Goal: Information Seeking & Learning: Understand process/instructions

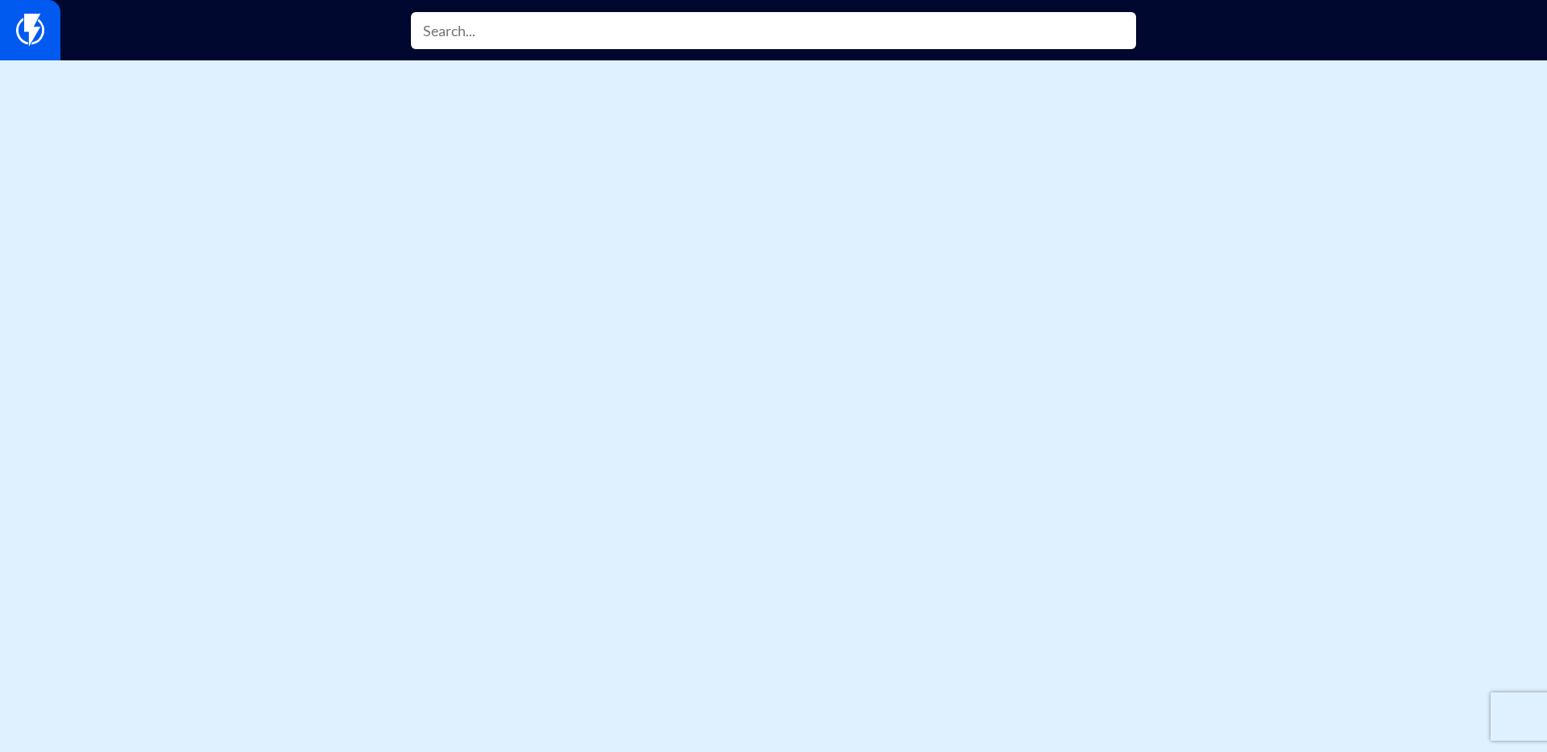
click at [469, 39] on input "text" at bounding box center [773, 30] width 725 height 37
paste input "signup_source"
type input "signup_source"
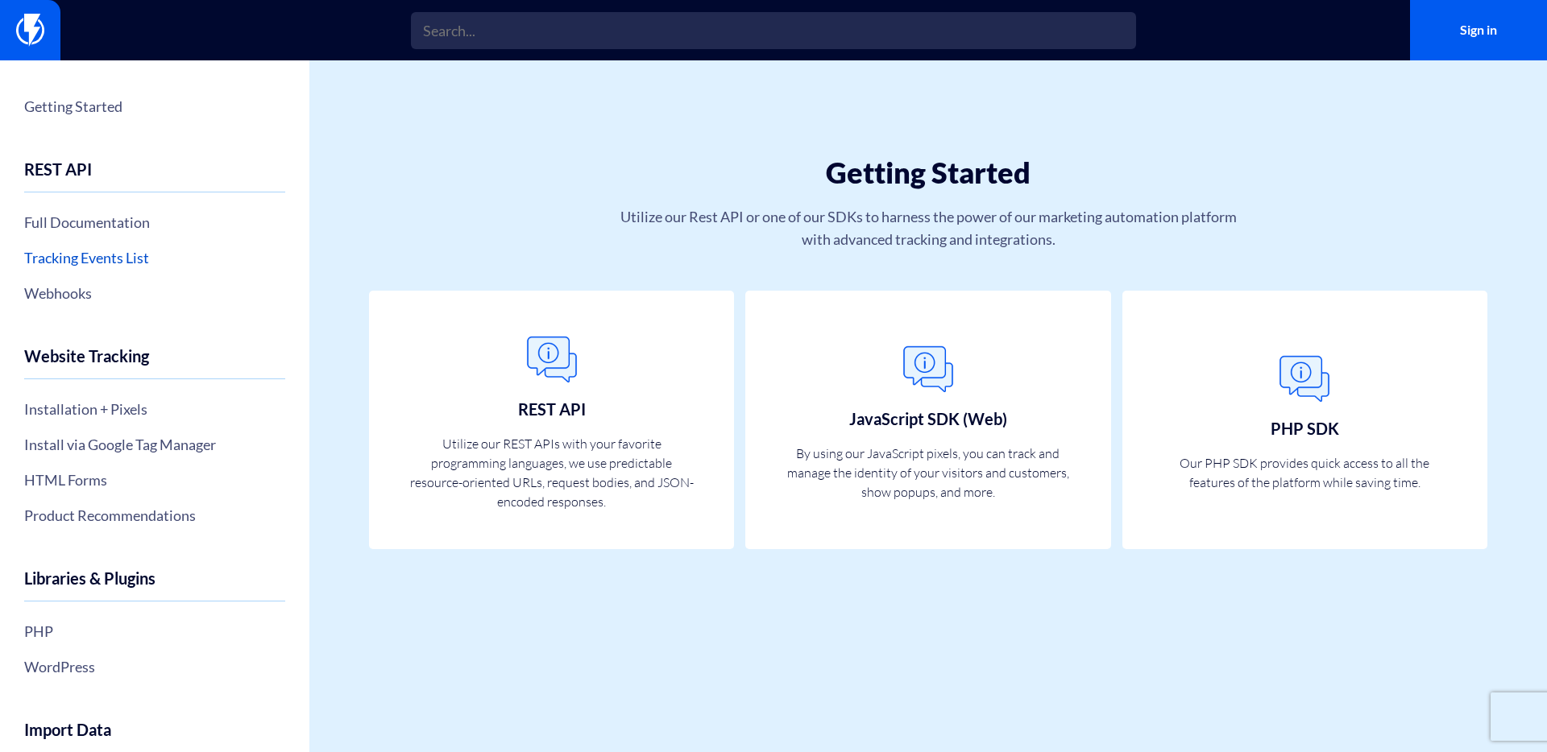
click at [122, 263] on link "Tracking Events List" at bounding box center [154, 257] width 261 height 27
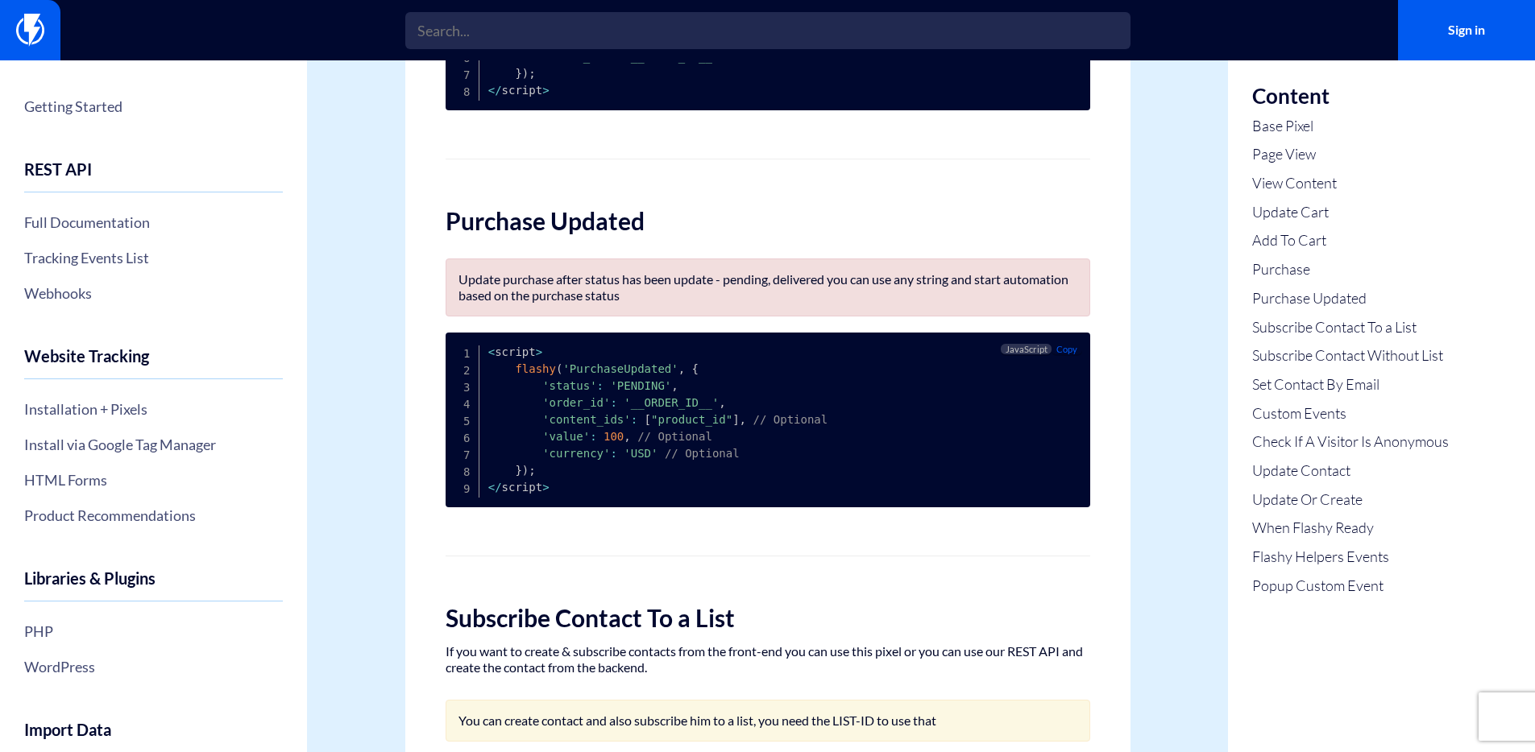
scroll to position [1967, 0]
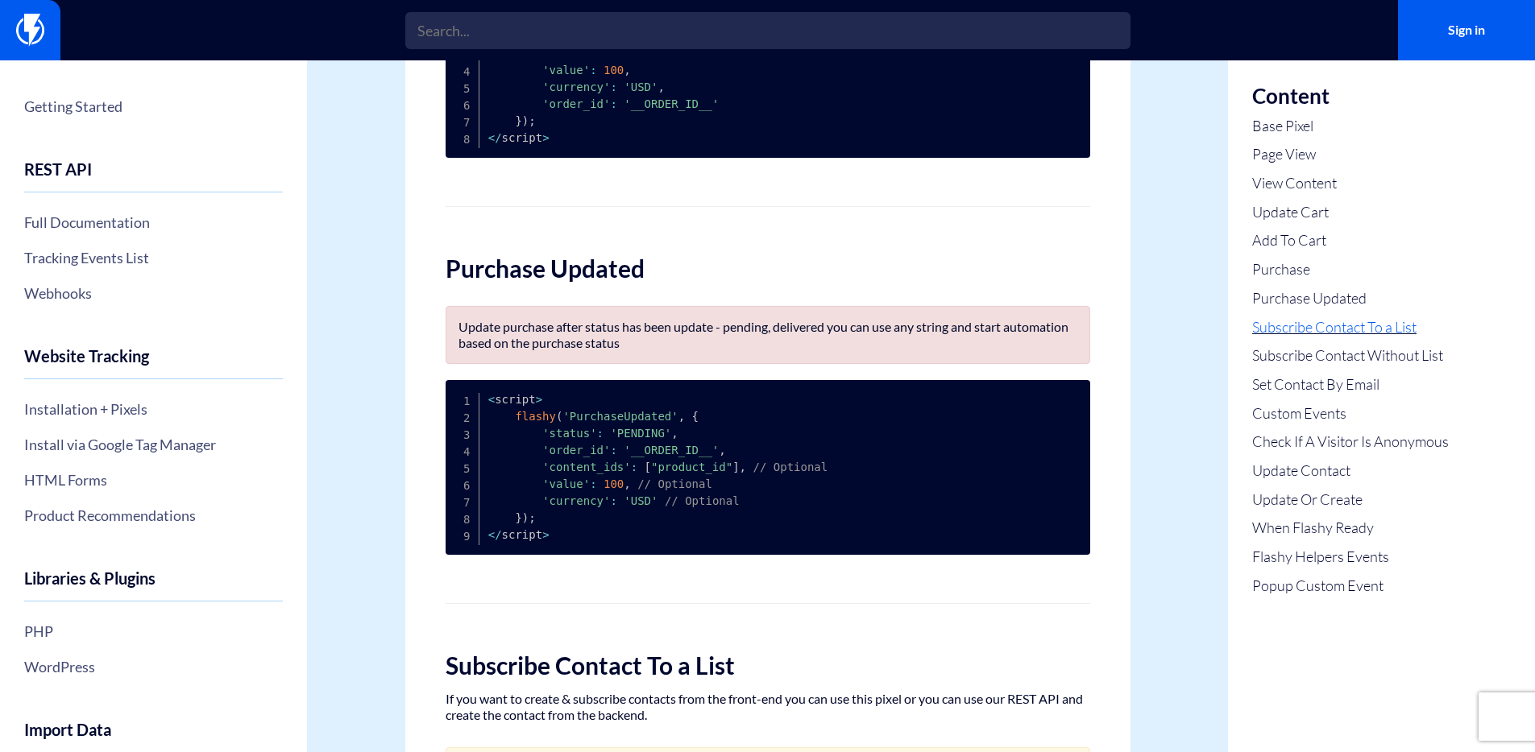
click at [1312, 325] on link "Subscribe Contact To a List" at bounding box center [1350, 327] width 197 height 21
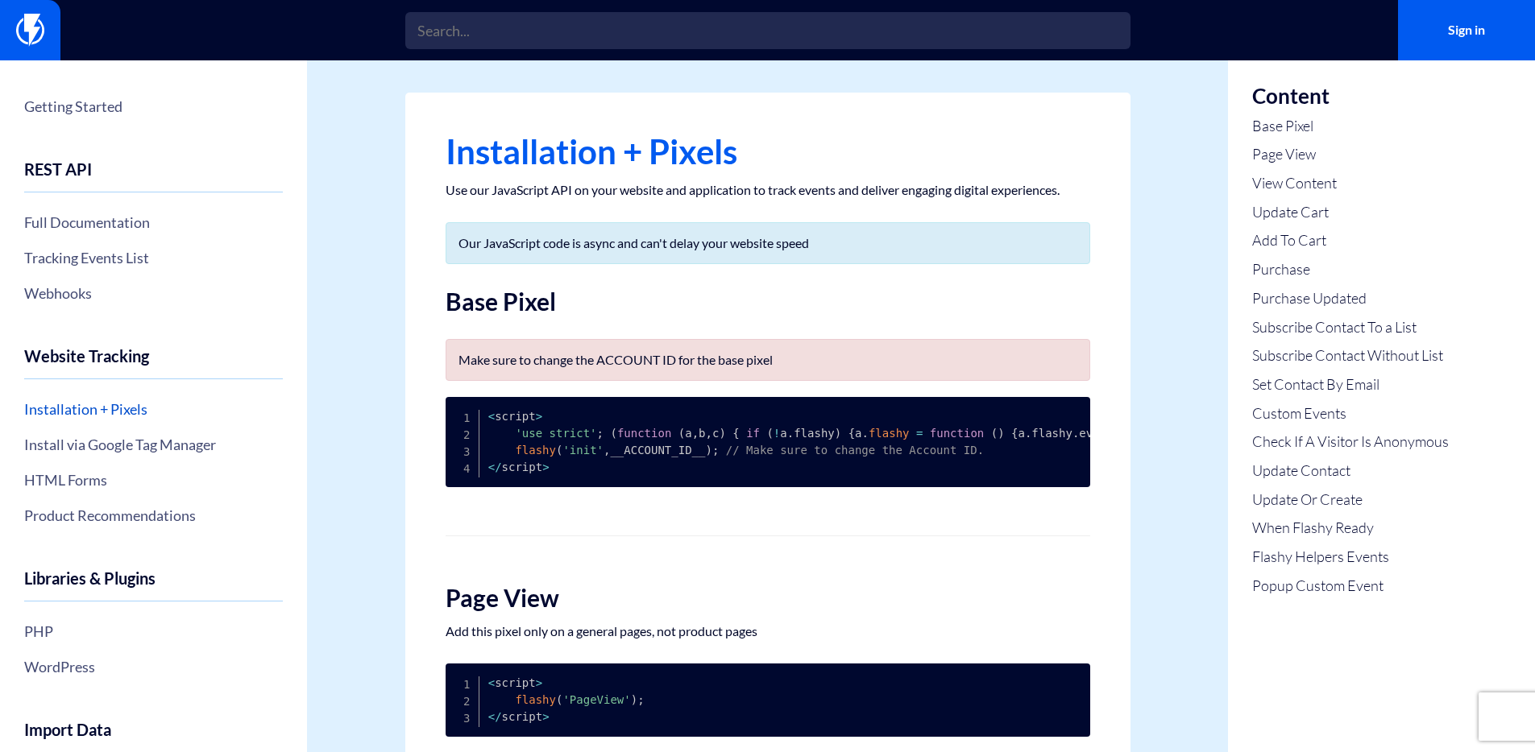
click at [125, 407] on link "Installation + Pixels" at bounding box center [153, 409] width 259 height 27
click at [1341, 475] on link "Update Contact" at bounding box center [1350, 471] width 197 height 21
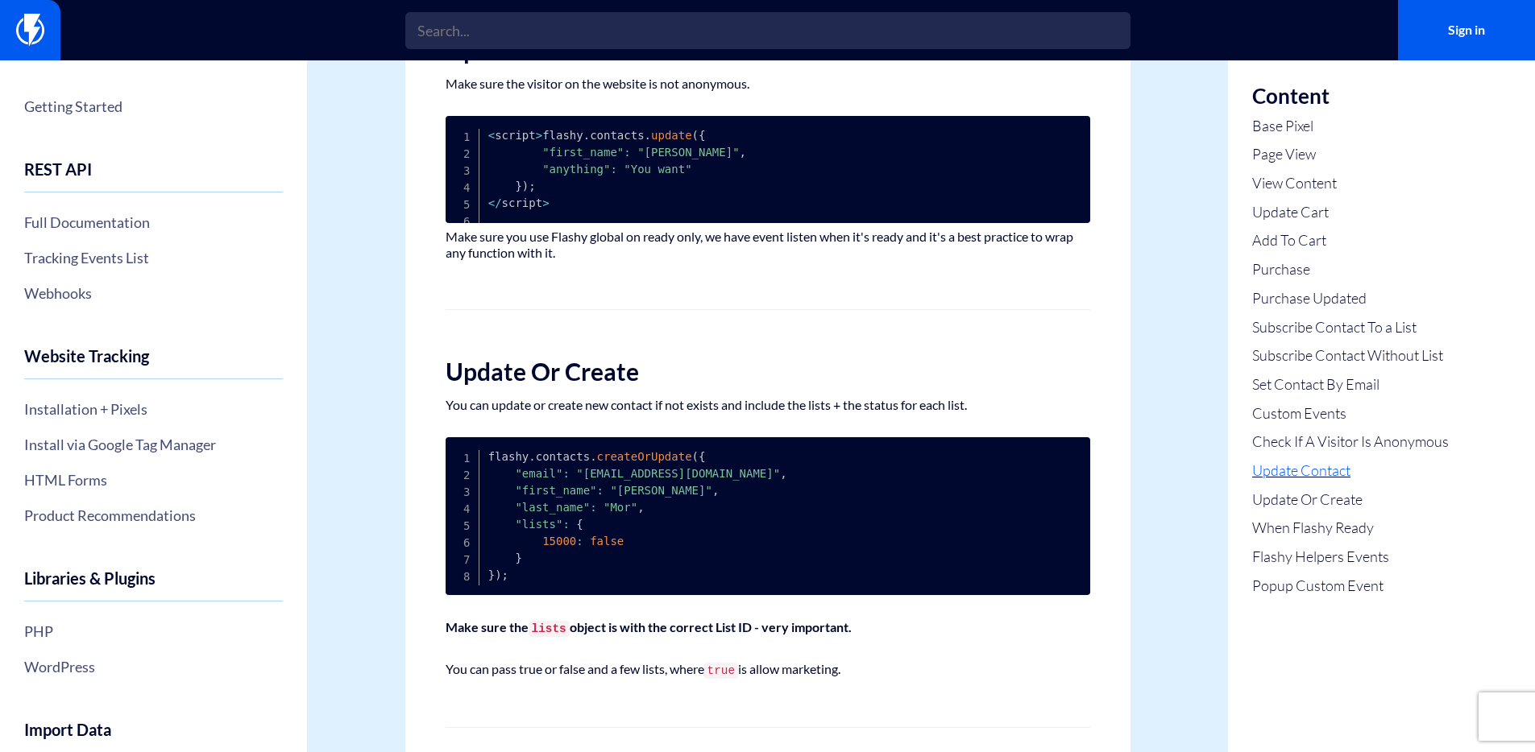
scroll to position [4216, 0]
